Goal: Task Accomplishment & Management: Manage account settings

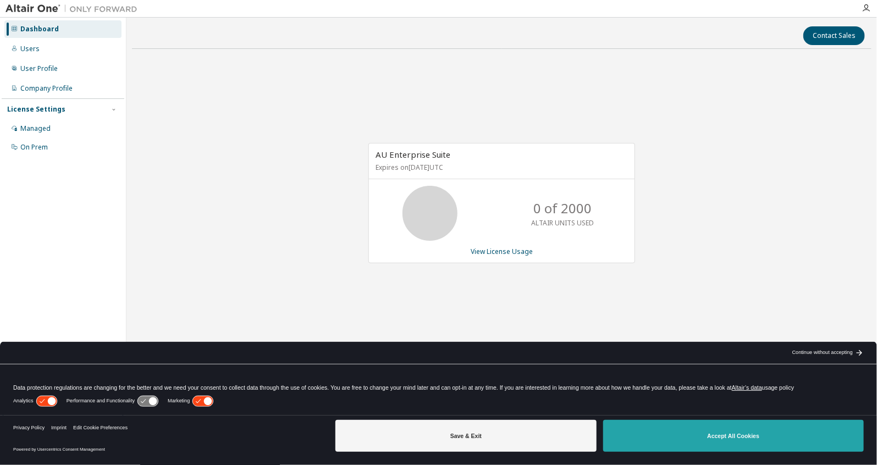
click at [761, 433] on button "Accept All Cookies" at bounding box center [733, 436] width 261 height 32
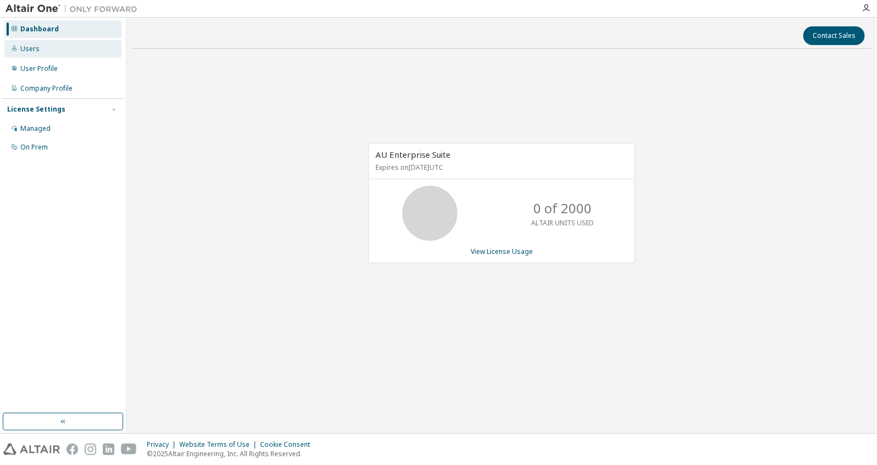
click at [34, 51] on div "Users" at bounding box center [29, 49] width 19 height 9
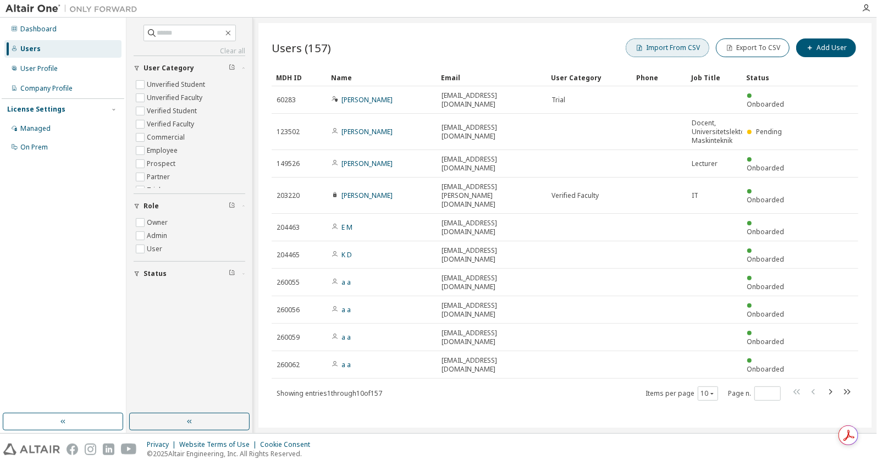
click at [671, 50] on button "Import From CSV" at bounding box center [668, 48] width 84 height 19
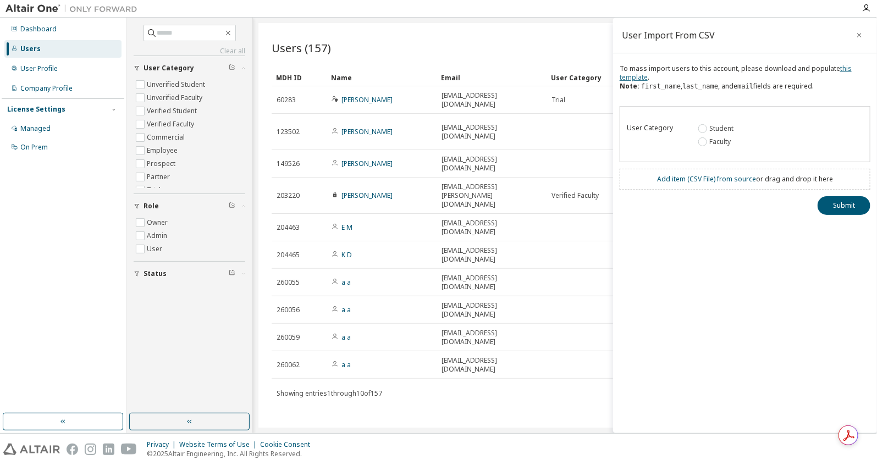
click at [837, 68] on link "this template" at bounding box center [736, 73] width 232 height 18
